Goal: Navigation & Orientation: Find specific page/section

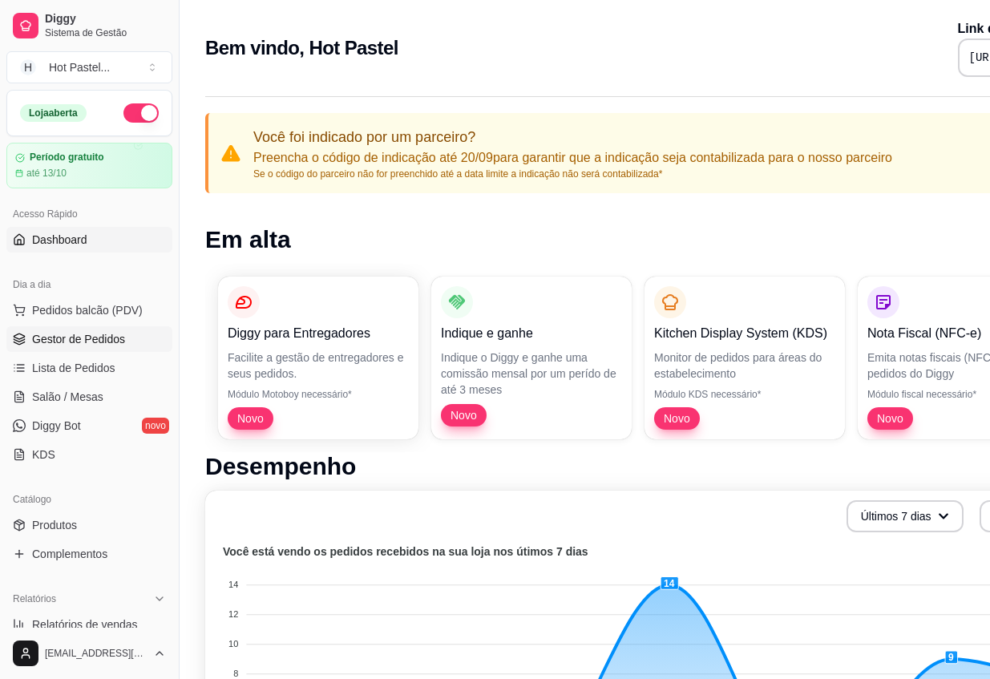
click at [72, 339] on span "Gestor de Pedidos" at bounding box center [78, 339] width 93 height 16
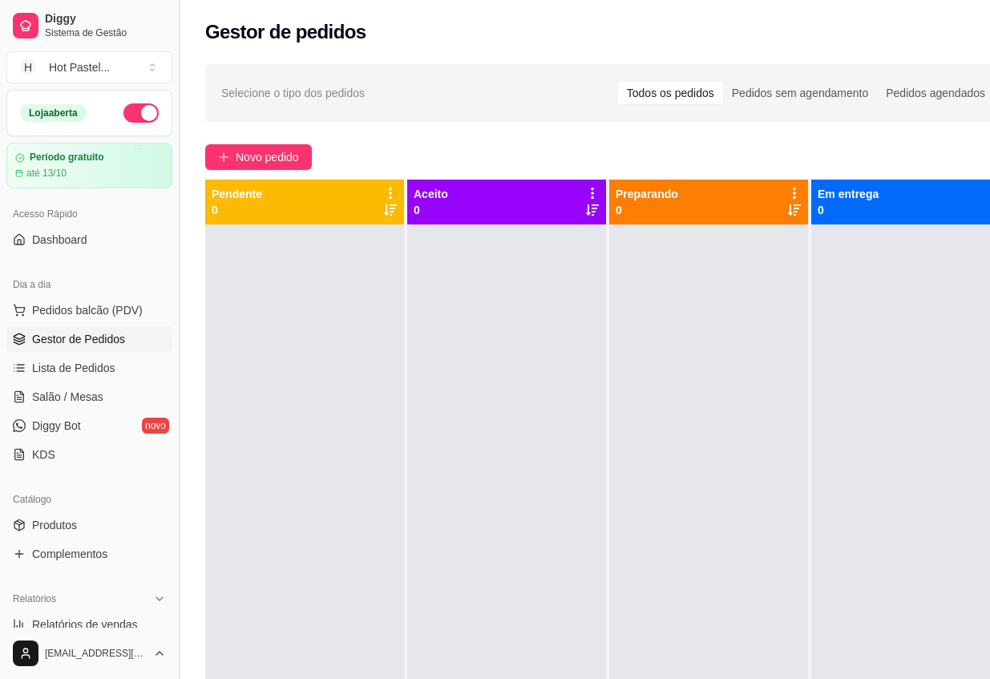
click at [179, 20] on button "Toggle Sidebar" at bounding box center [178, 339] width 13 height 679
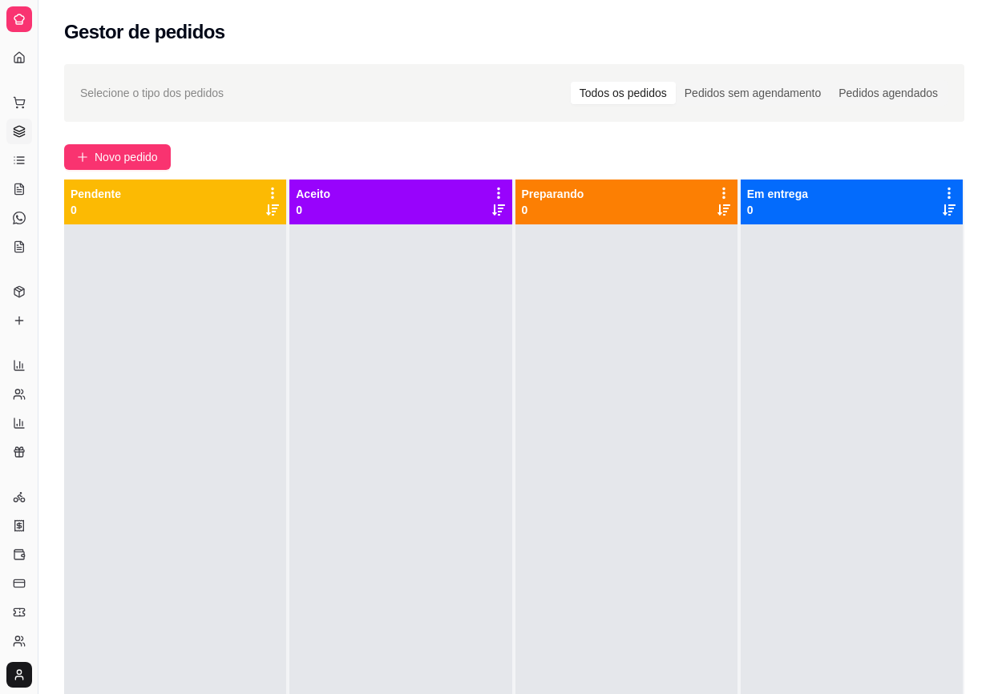
click at [538, 26] on div "Gestor de pedidos" at bounding box center [514, 32] width 901 height 26
click at [523, 19] on div "Gestor de pedidos" at bounding box center [514, 32] width 901 height 26
drag, startPoint x: 523, startPoint y: 18, endPoint x: 505, endPoint y: 95, distance: 78.2
click at [0, 0] on html "Diggy Sistema de Gestão H Hot Pastel ... Loja aberta Período gratuito até 13/10…" at bounding box center [495, 347] width 990 height 694
click at [505, 95] on div "Selecione o tipo dos pedidos Todos os pedidos Pedidos sem agendamento Pedidos a…" at bounding box center [514, 93] width 868 height 26
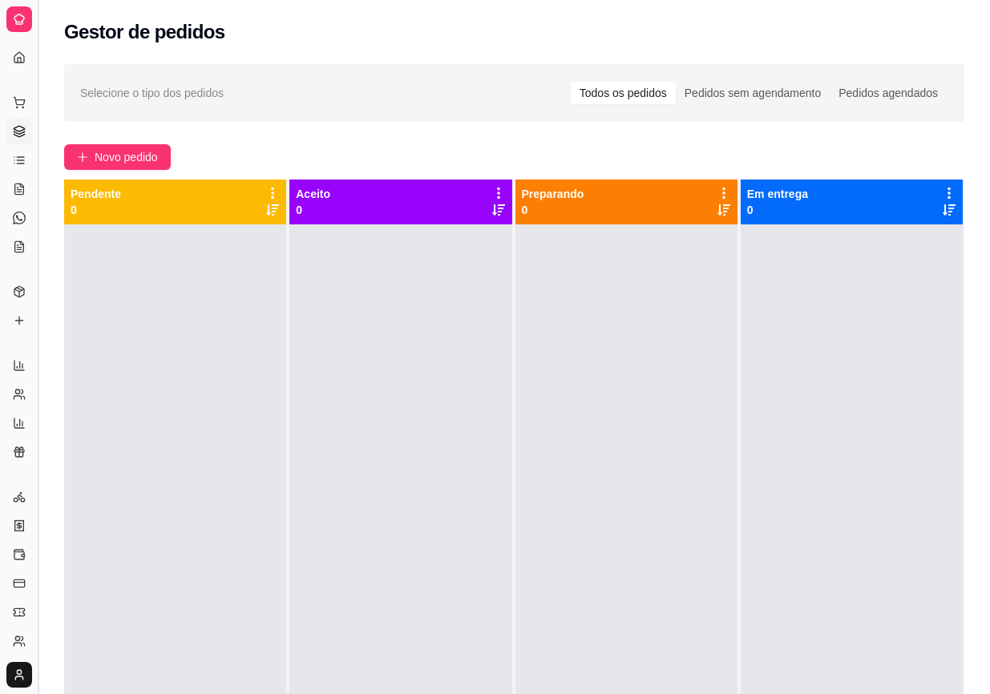
click at [34, 121] on button "Toggle Sidebar" at bounding box center [37, 347] width 13 height 694
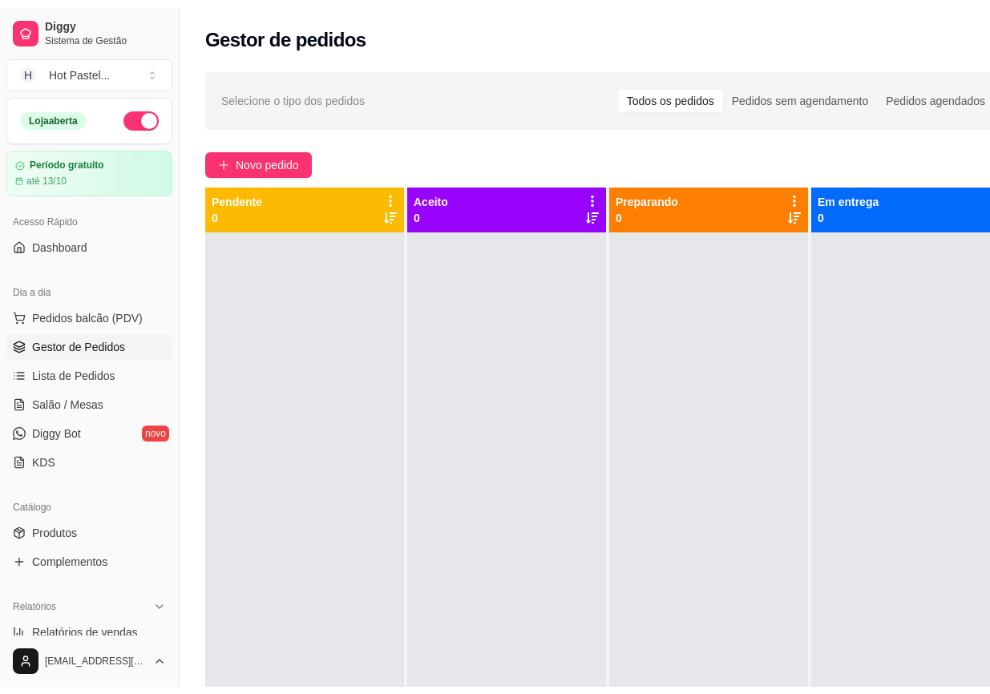
scroll to position [459, 0]
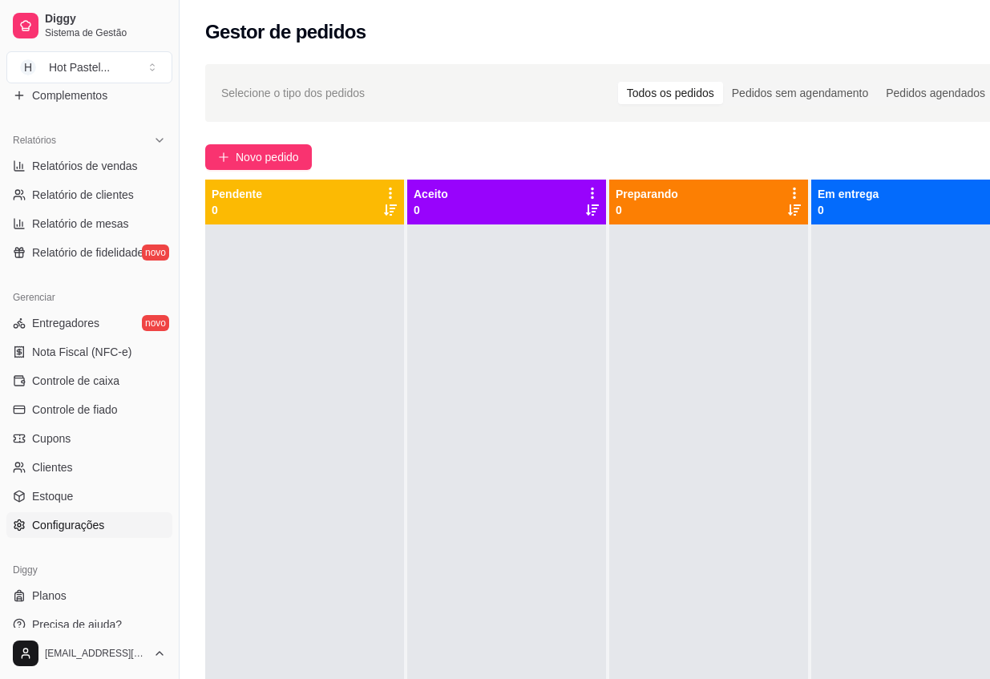
click at [97, 520] on span "Configurações" at bounding box center [68, 525] width 72 height 16
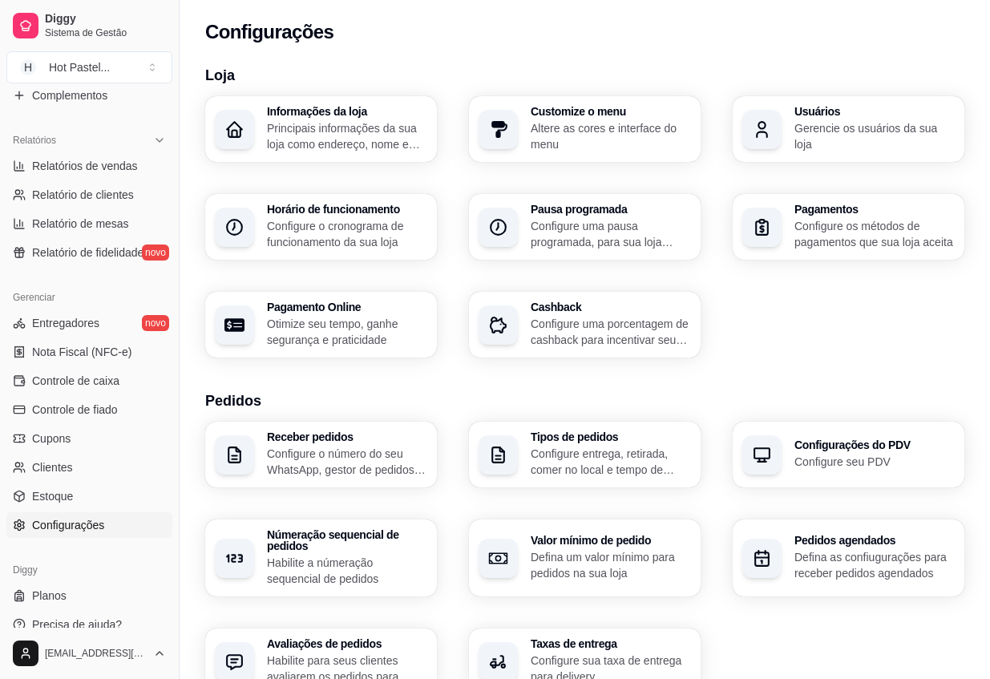
click at [97, 520] on span "Configurações" at bounding box center [68, 525] width 72 height 16
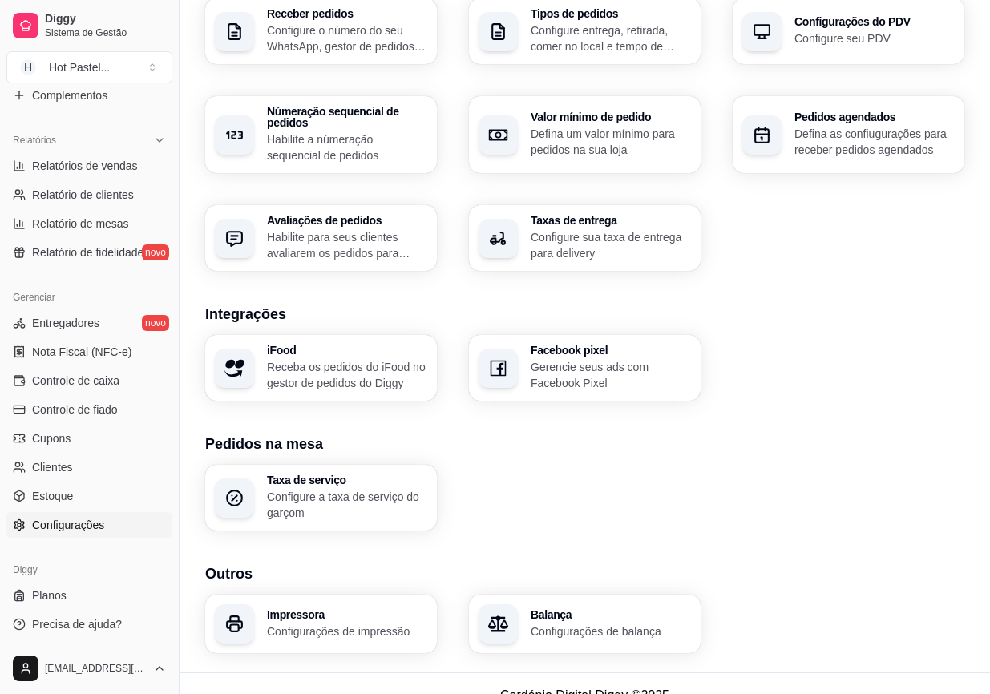
scroll to position [447, 0]
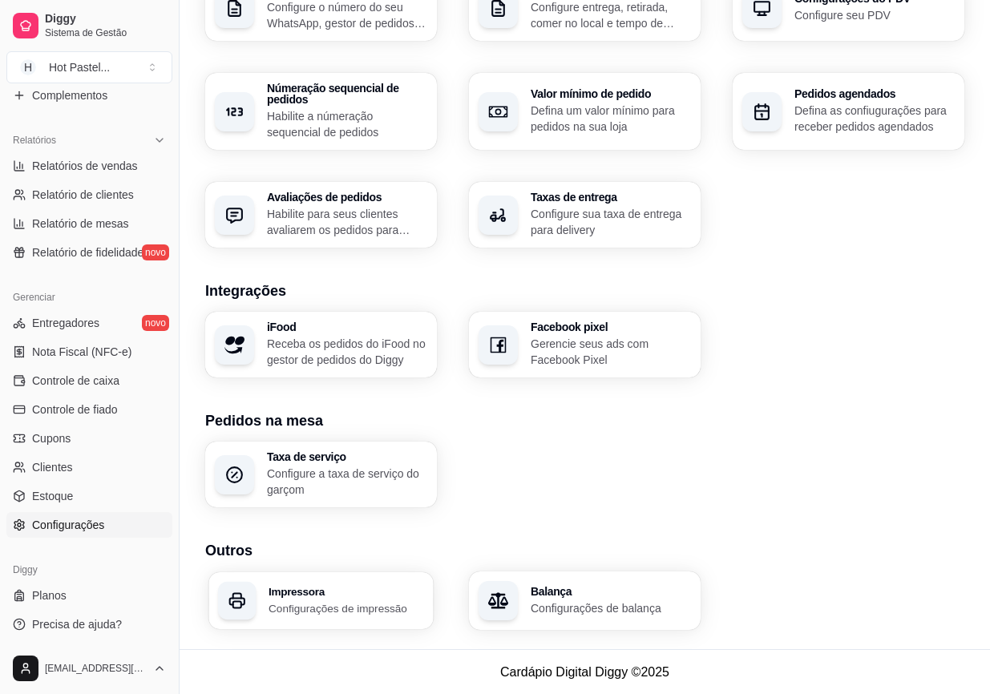
click at [286, 601] on p "Configurações de impressão" at bounding box center [347, 608] width 156 height 15
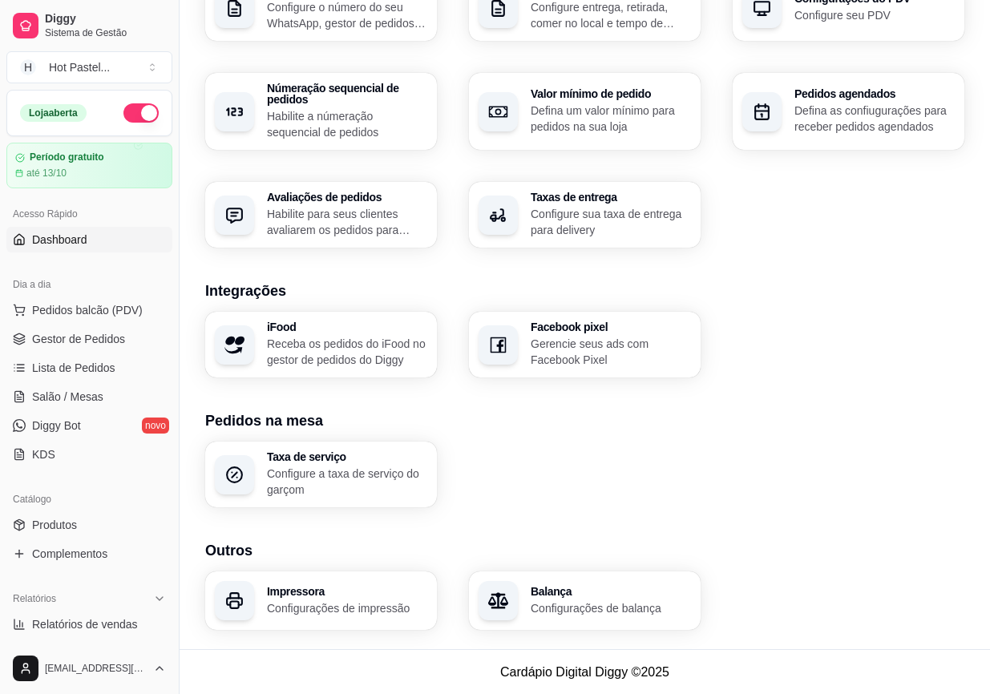
click at [101, 249] on link "Dashboard" at bounding box center [89, 240] width 166 height 26
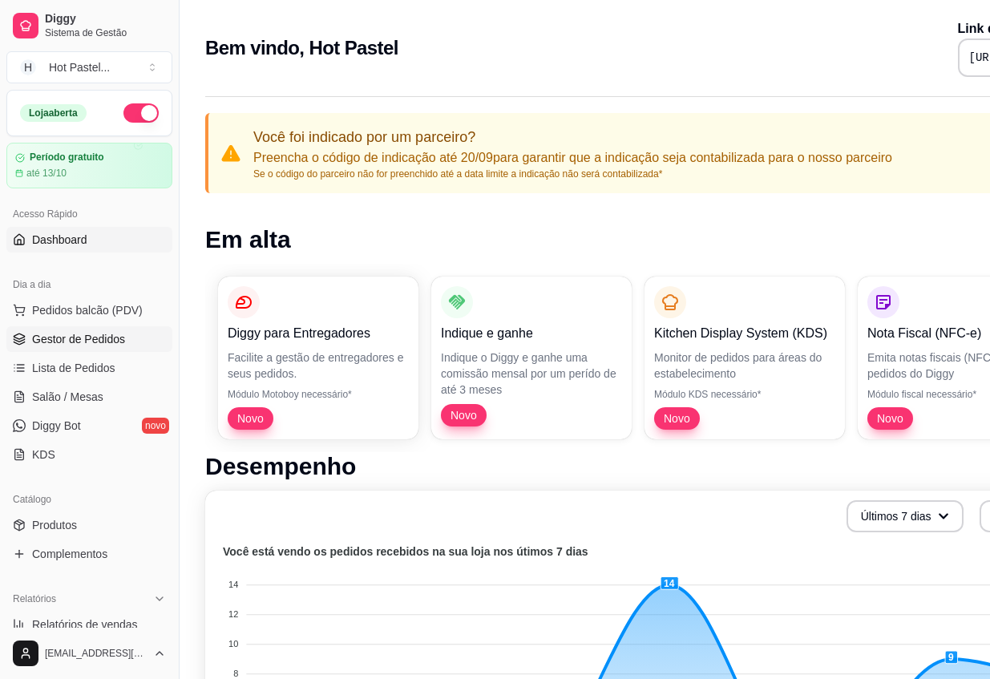
click at [116, 342] on span "Gestor de Pedidos" at bounding box center [78, 339] width 93 height 16
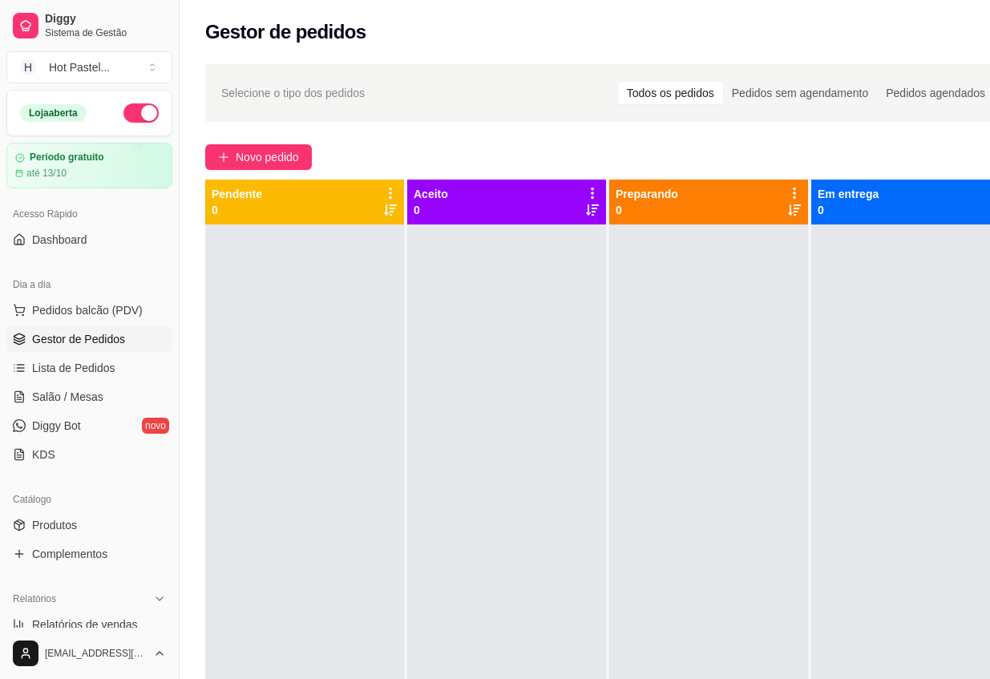
click at [564, 489] on div at bounding box center [506, 564] width 199 height 679
click at [178, 30] on button "Toggle Sidebar" at bounding box center [178, 339] width 13 height 679
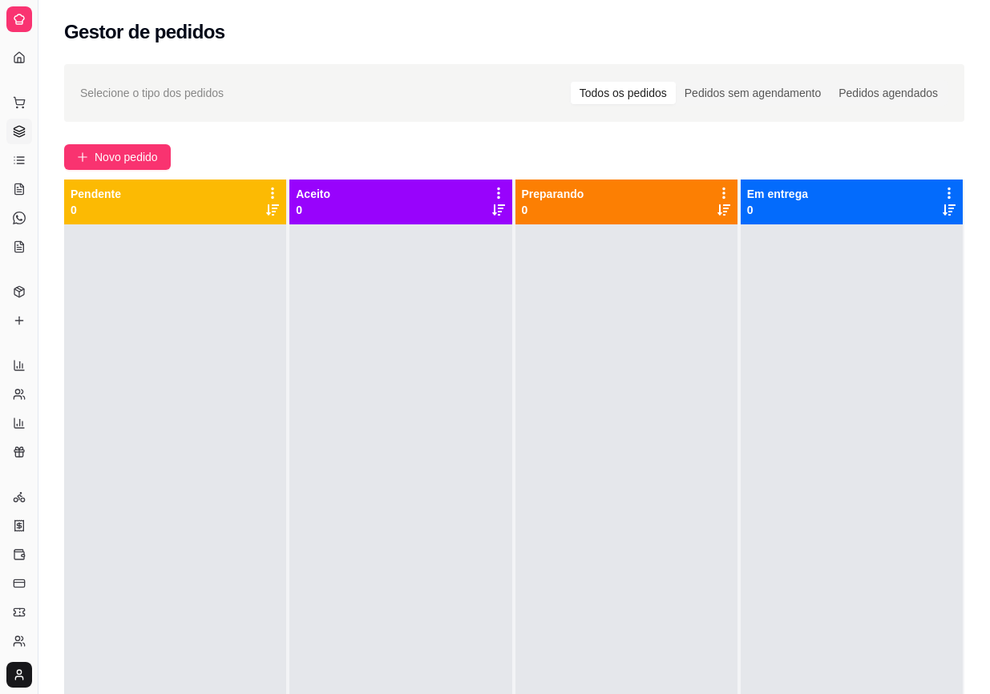
click at [353, 61] on div "Selecione o tipo dos pedidos Todos os pedidos Pedidos sem agendamento Pedidos a…" at bounding box center [514, 474] width 952 height 839
